Goal: Task Accomplishment & Management: Manage account settings

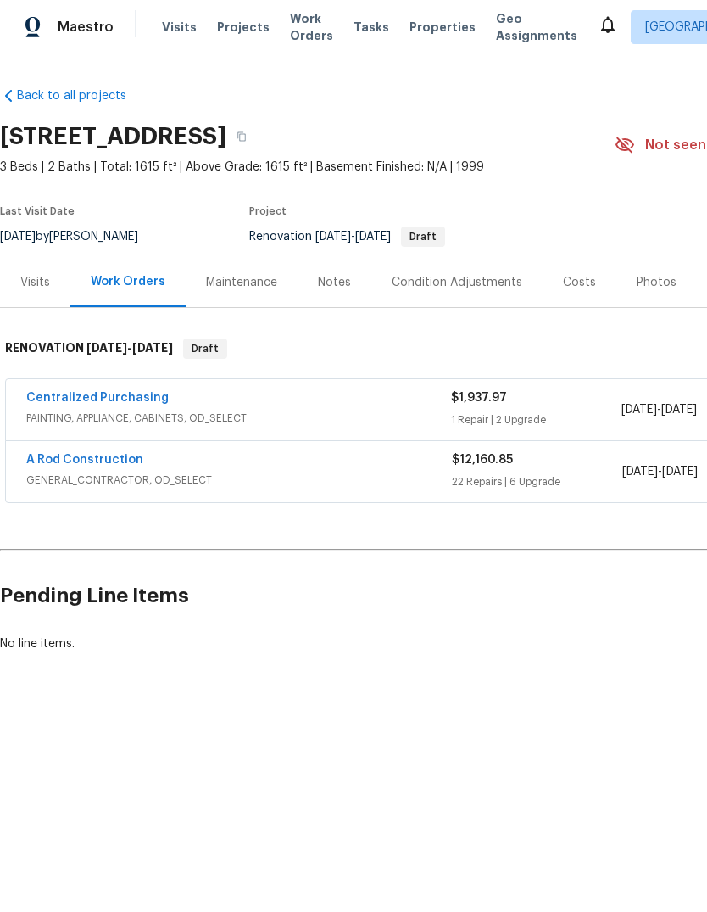
click at [81, 463] on link "A Rod Construction" at bounding box center [84, 460] width 117 height 12
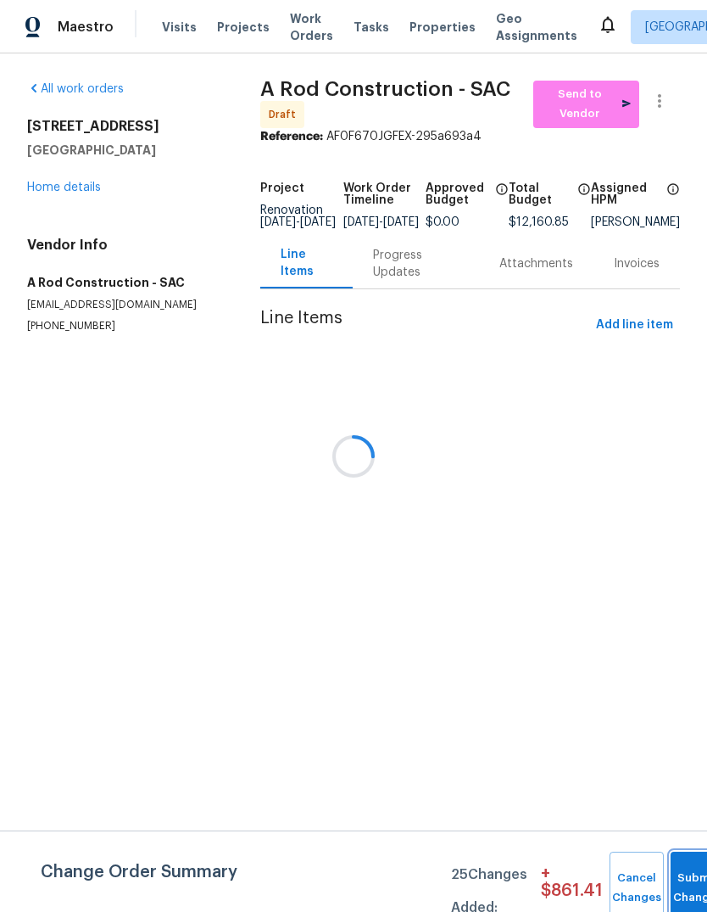
click at [677, 877] on button "Submit Changes" at bounding box center [698, 888] width 54 height 73
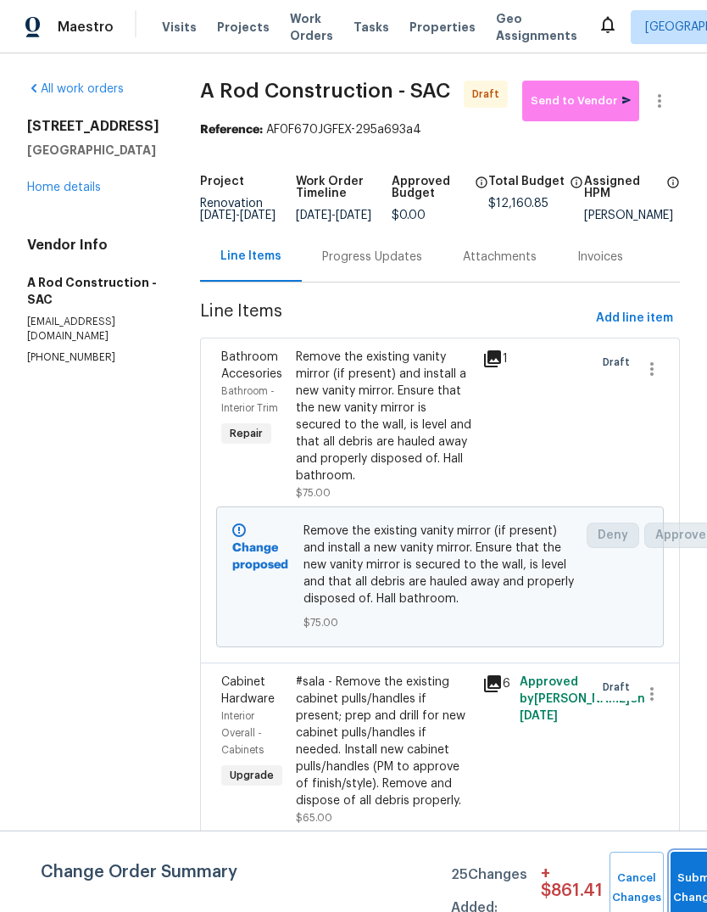
click at [673, 878] on button "Submit Changes" at bounding box center [698, 888] width 54 height 73
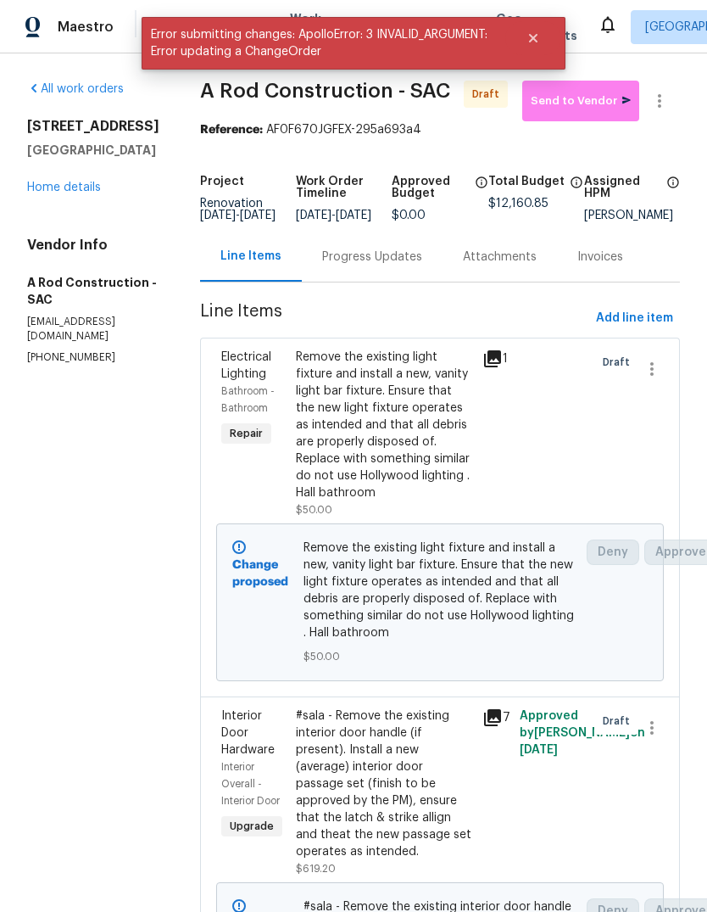
click at [70, 188] on link "Home details" at bounding box center [64, 188] width 74 height 12
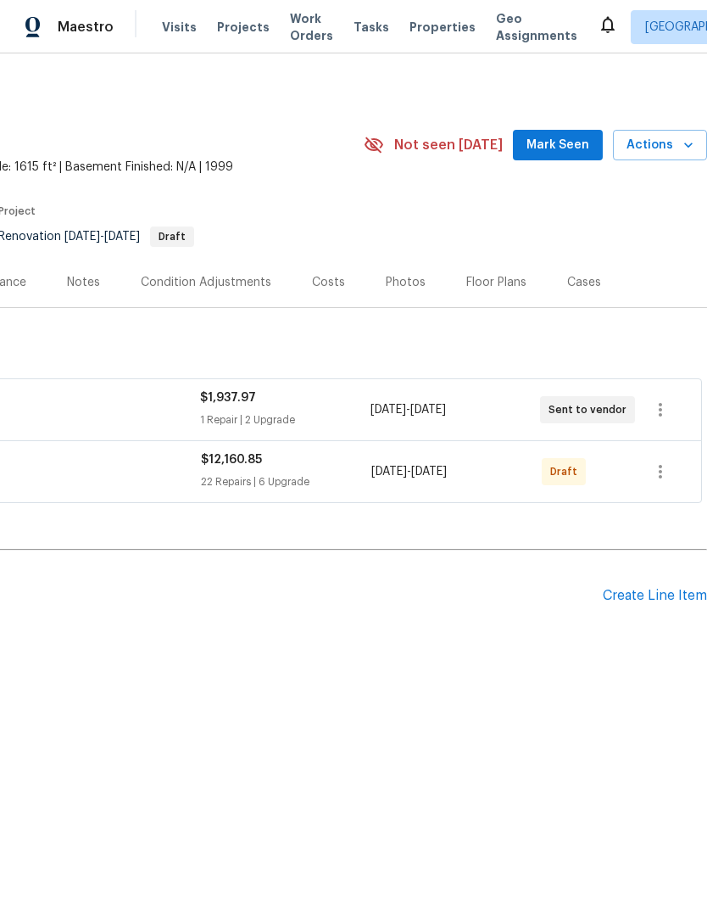
scroll to position [0, 251]
click at [661, 474] on icon "button" at bounding box center [661, 471] width 20 height 20
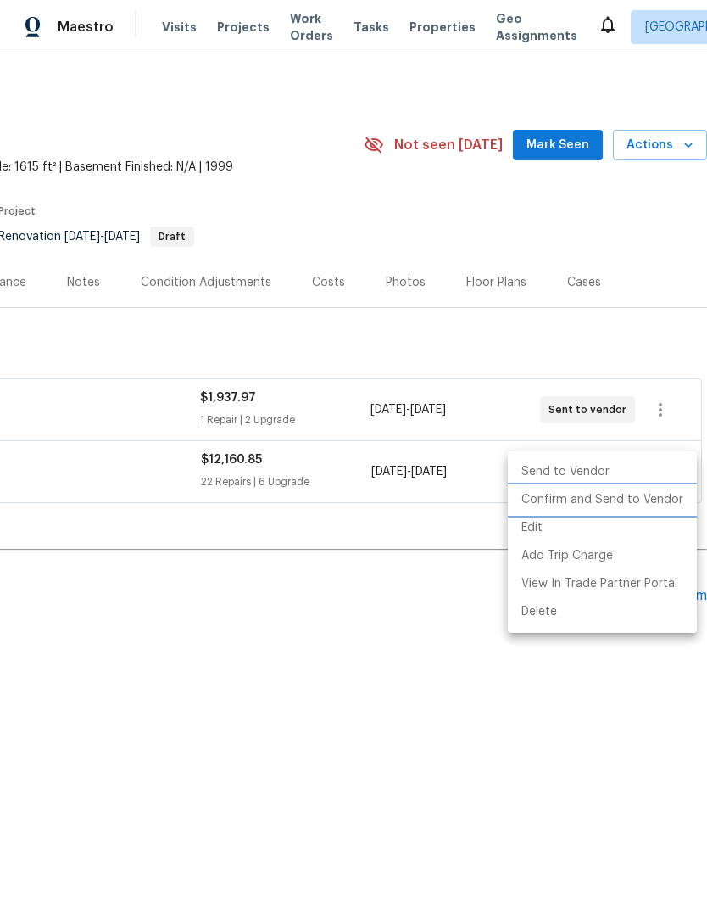
click at [656, 503] on li "Confirm and Send to Vendor" at bounding box center [602, 500] width 189 height 28
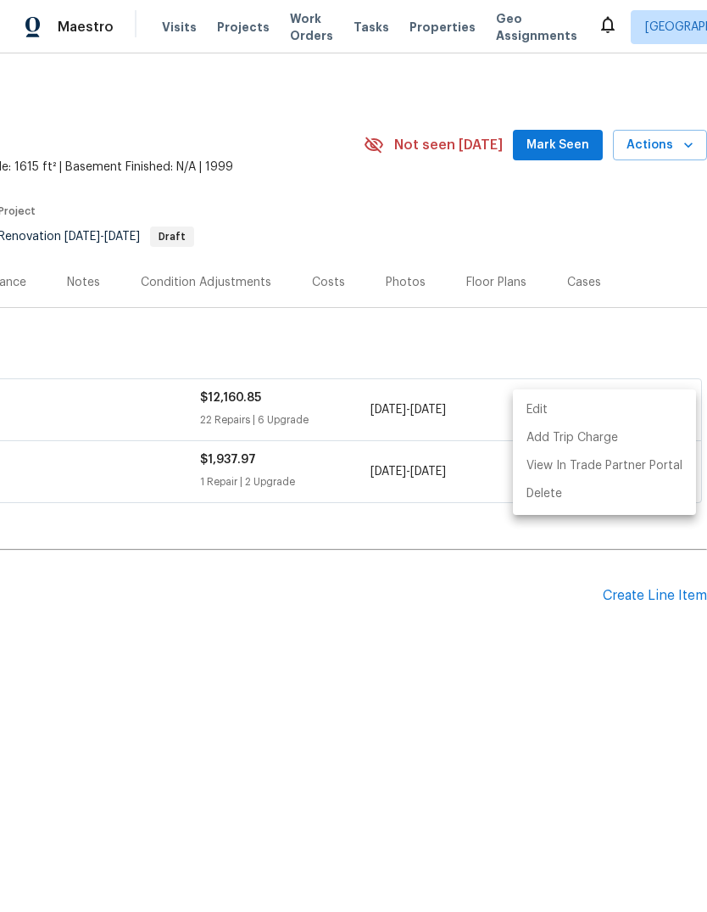
click at [553, 711] on div at bounding box center [353, 456] width 707 height 912
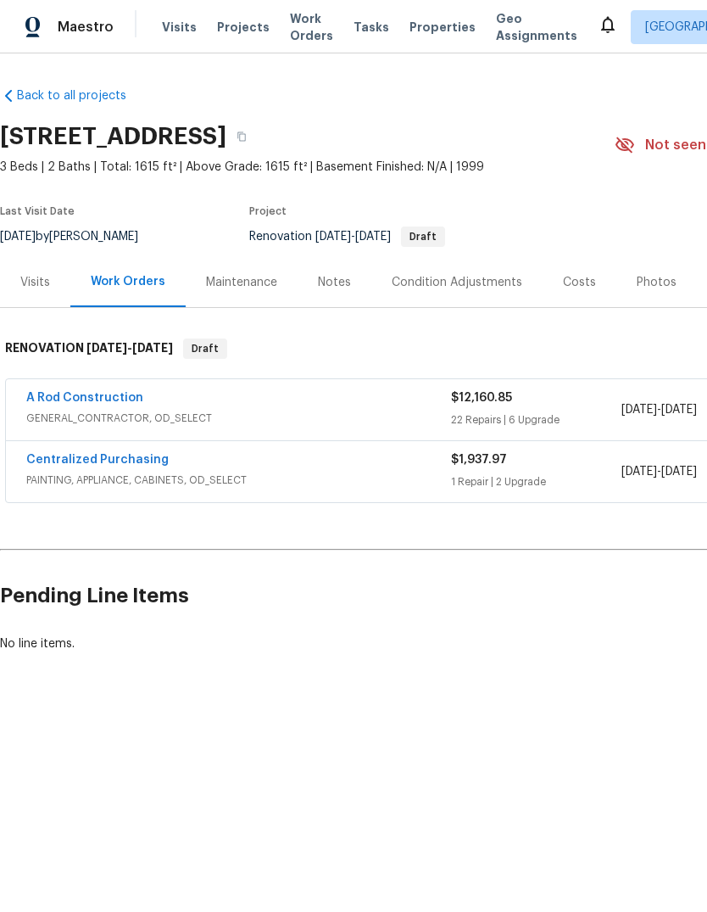
scroll to position [0, 0]
click at [353, 287] on div "Notes" at bounding box center [335, 282] width 74 height 50
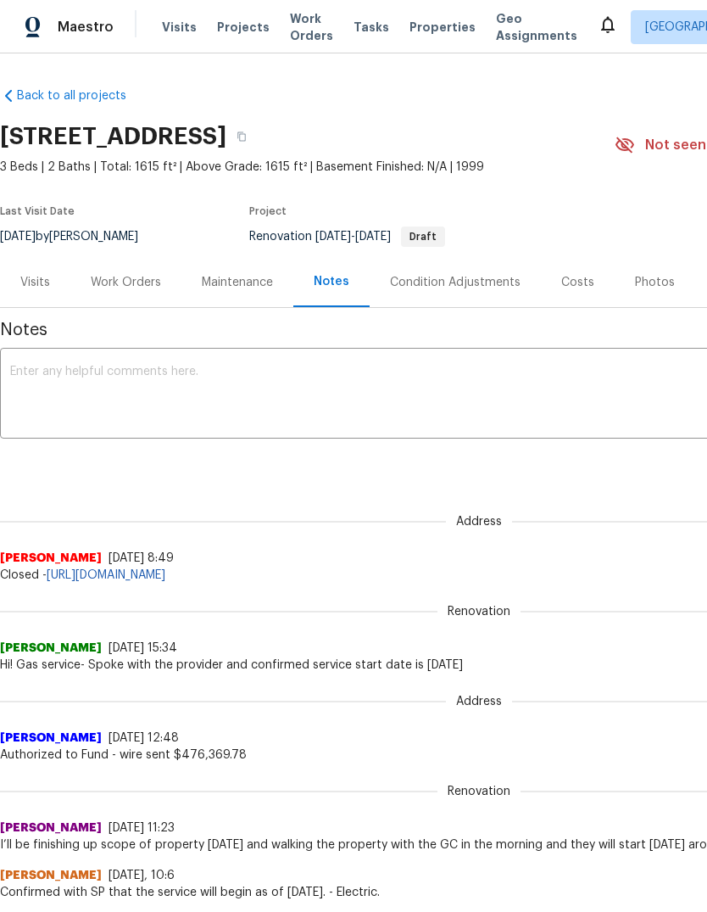
click at [40, 384] on textarea at bounding box center [479, 395] width 938 height 59
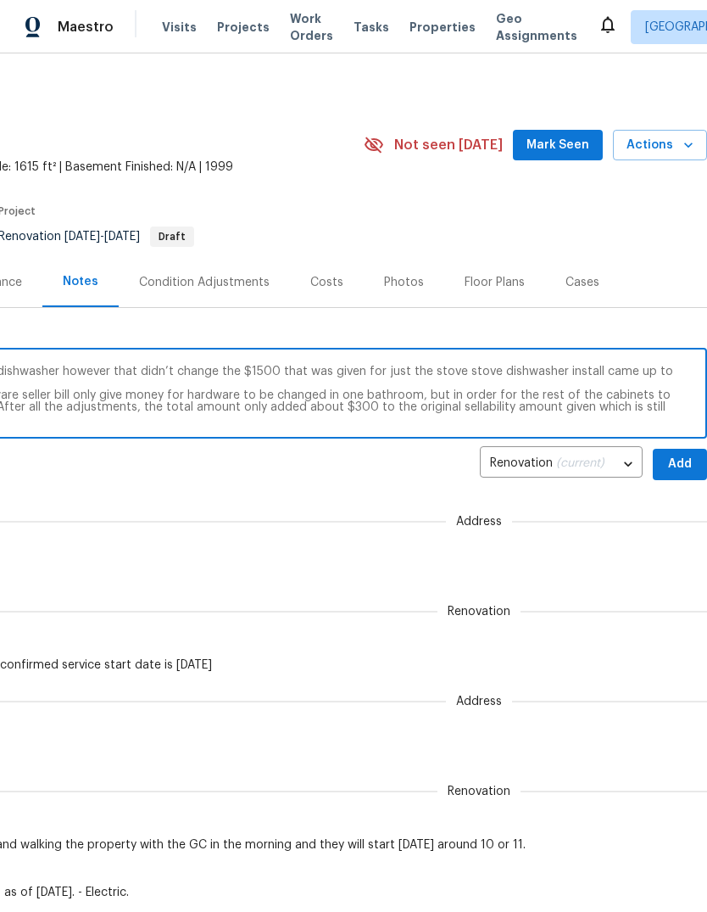
scroll to position [0, 251]
type textarea "Day one has been completed. Day one photos have been done and will be uploaded …"
click at [679, 463] on span "Add" at bounding box center [680, 464] width 27 height 21
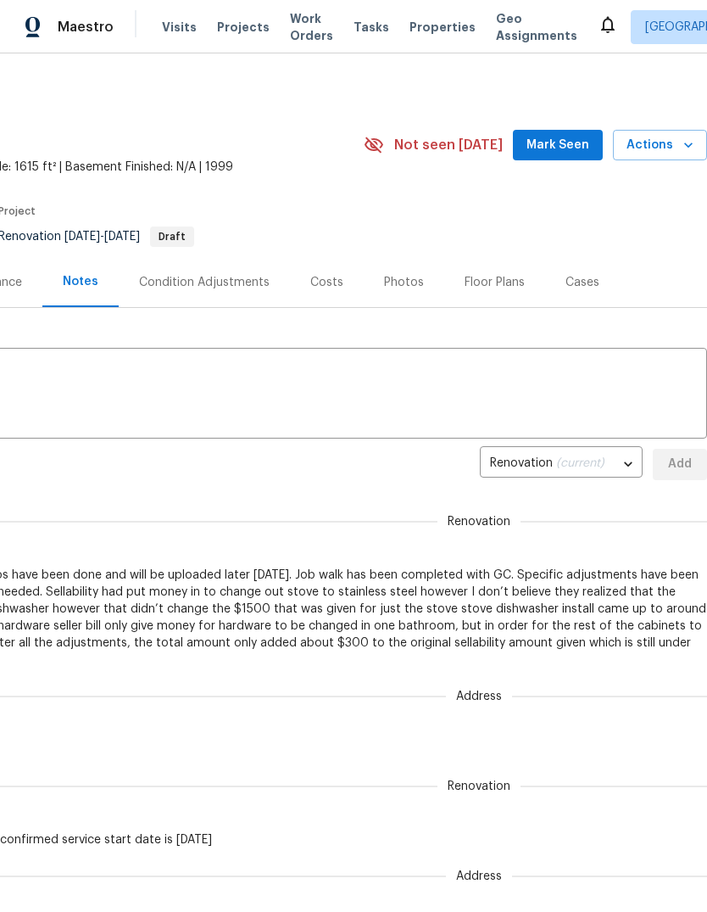
scroll to position [0, 0]
